Goal: Register for event/course

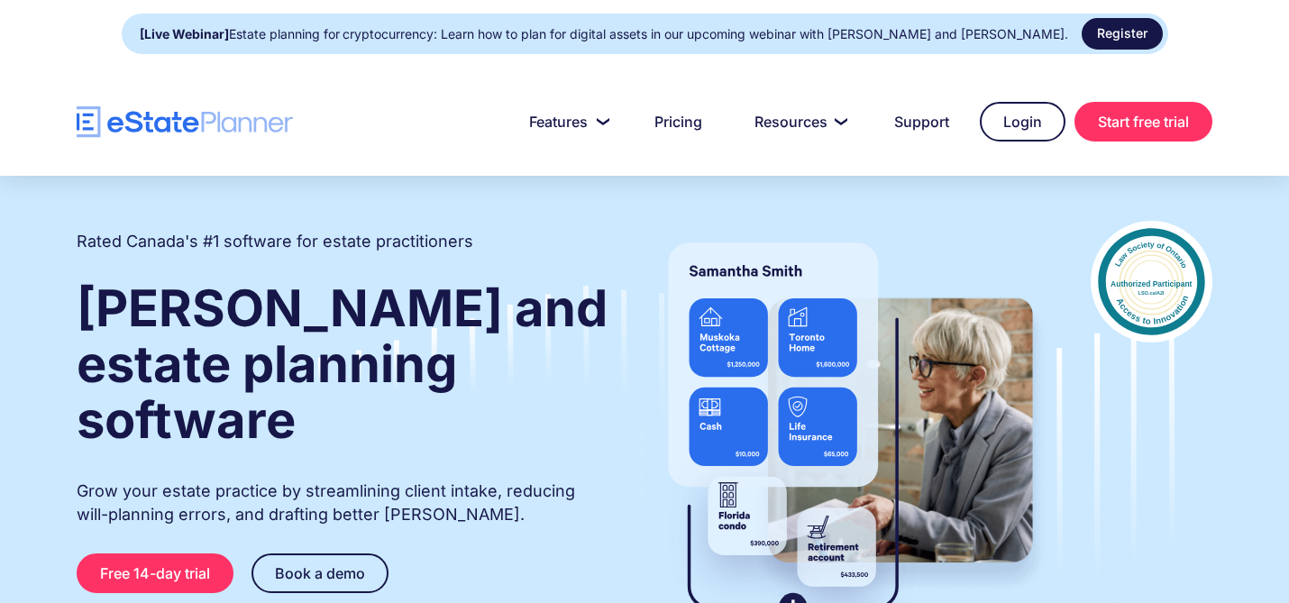
click at [1096, 32] on link "Register" at bounding box center [1122, 34] width 81 height 32
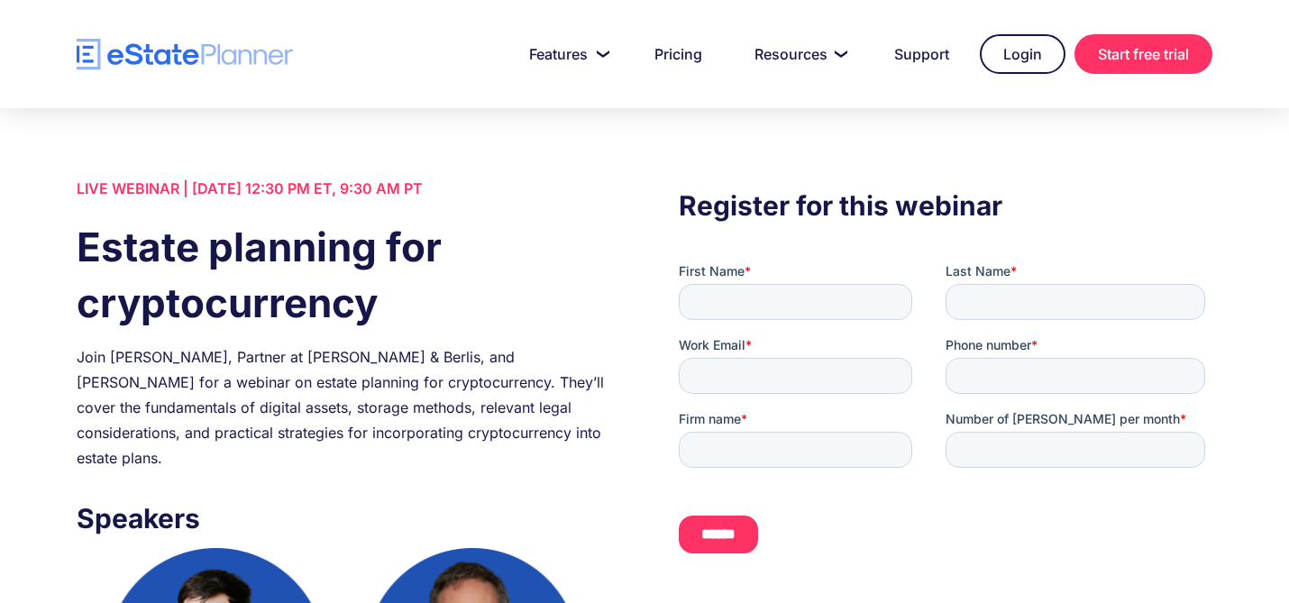
click at [78, 358] on div "Join Demetre Vasilounis, Partner at Aird & Berlis, and Jordan Atin for a webina…" at bounding box center [344, 407] width 534 height 126
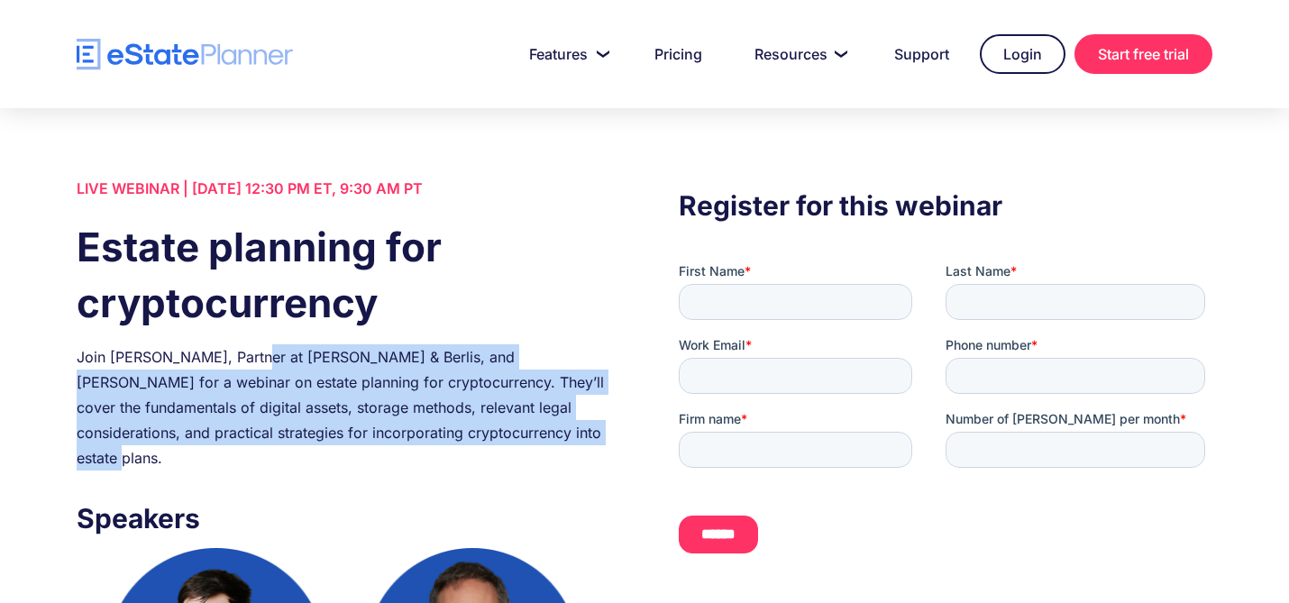
drag, startPoint x: 250, startPoint y: 357, endPoint x: 517, endPoint y: 424, distance: 275.0
click at [517, 424] on div "Join Demetre Vasilounis, Partner at Aird & Berlis, and Jordan Atin for a webina…" at bounding box center [344, 407] width 534 height 126
copy div "Partner at Aird & Berlis, and Jordan Atin for a webinar on estate planning for …"
click at [666, 52] on link "Pricing" at bounding box center [678, 54] width 91 height 36
